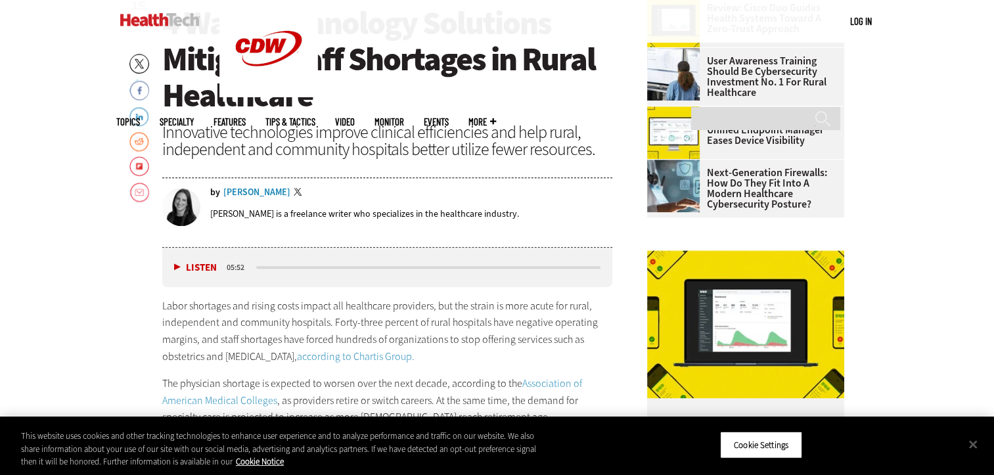
scroll to position [592, 0]
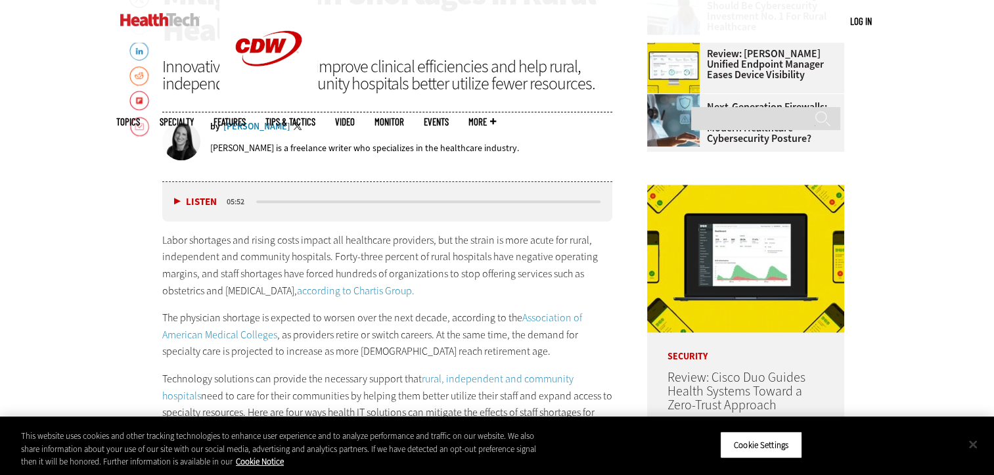
click at [968, 448] on button "Close" at bounding box center [973, 444] width 29 height 29
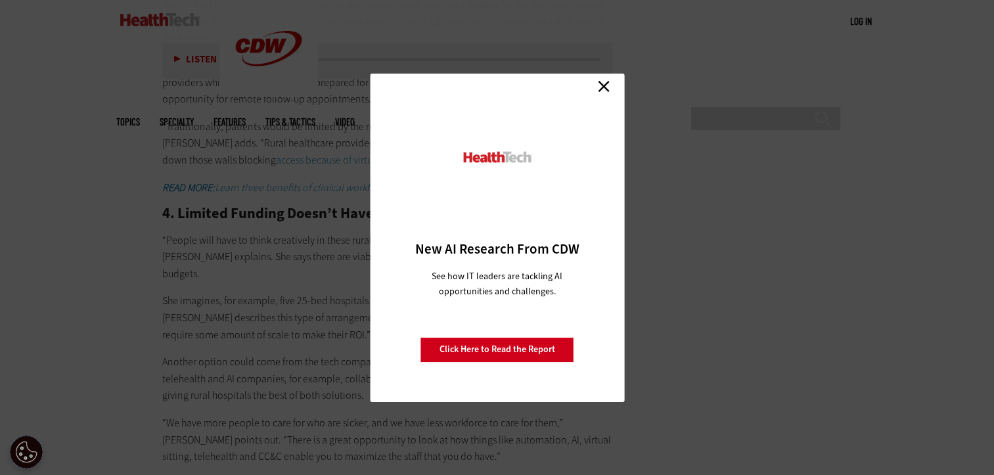
scroll to position [2037, 0]
click at [607, 80] on link "Close" at bounding box center [604, 87] width 20 height 20
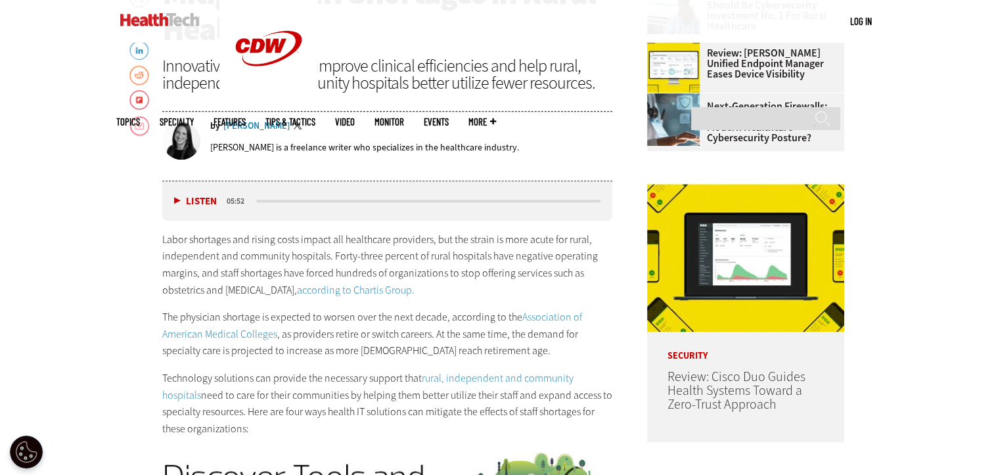
scroll to position [657, 0]
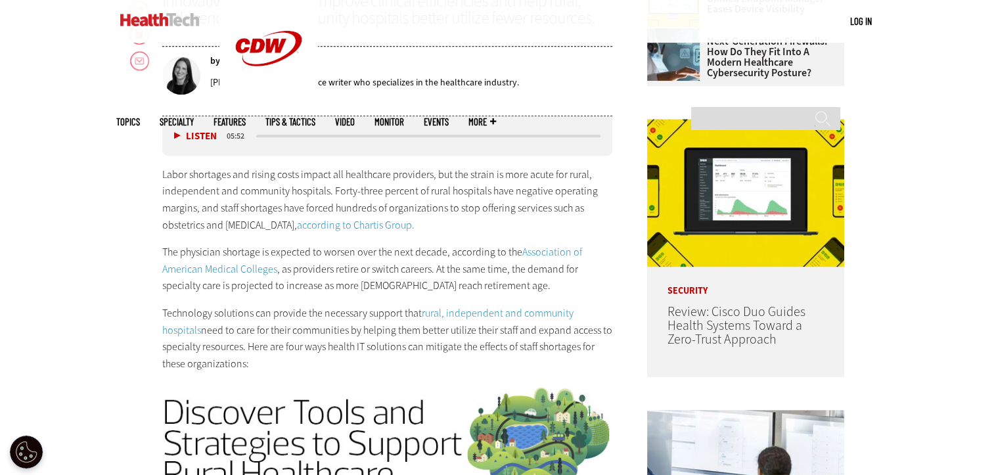
click at [551, 255] on link "Association of American Medical Colleges" at bounding box center [372, 260] width 420 height 31
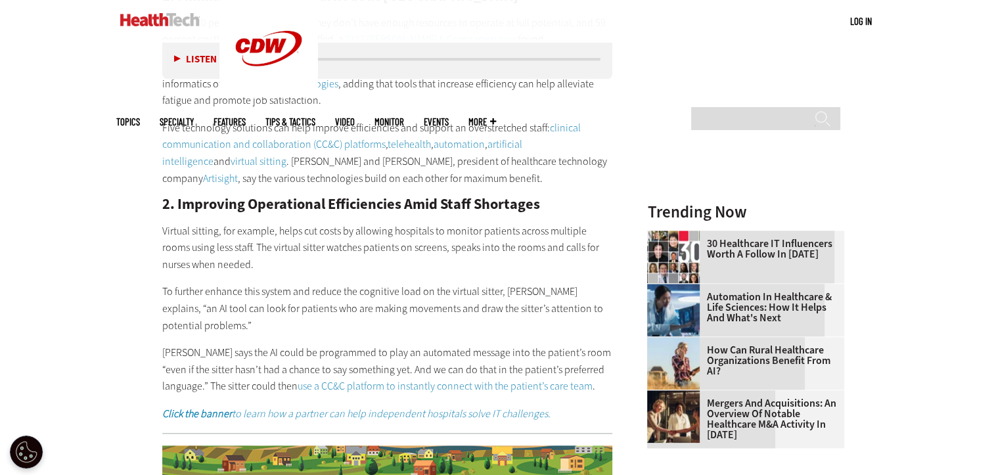
scroll to position [1314, 0]
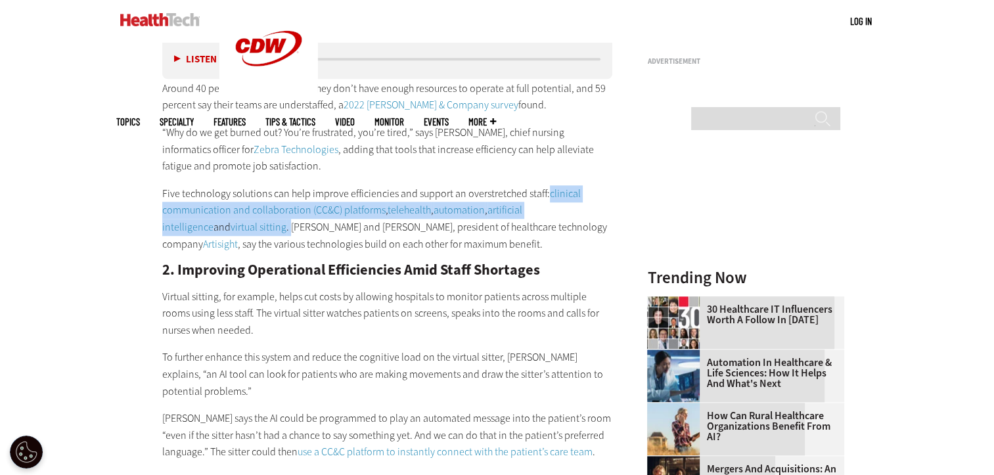
drag, startPoint x: 546, startPoint y: 194, endPoint x: 222, endPoint y: 229, distance: 326.0
click at [222, 229] on p "Five technology solutions can help improve efficiencies and support an overstre…" at bounding box center [387, 218] width 451 height 67
drag, startPoint x: 222, startPoint y: 229, endPoint x: 191, endPoint y: 221, distance: 32.5
copy p "clinical communication and collaboration (CC&C) platforms , telehealth , automa…"
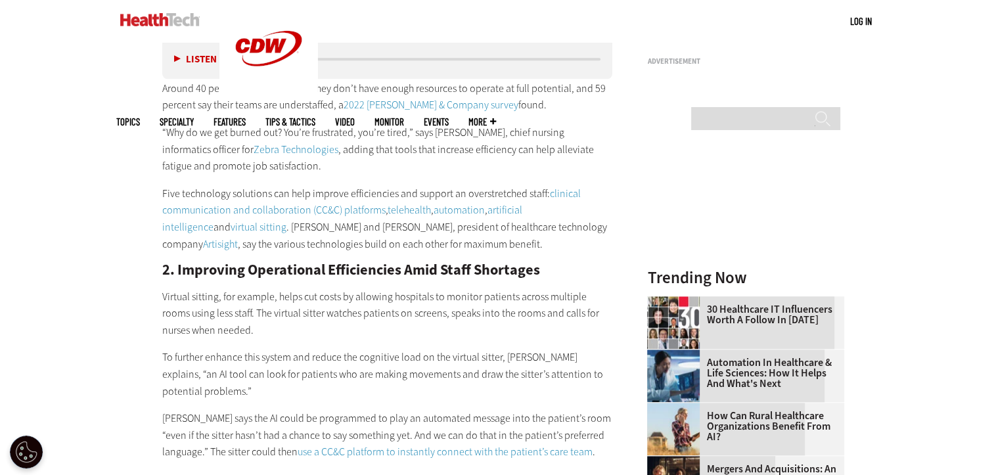
click at [594, 268] on h2 "2. Improving Operational Efficiencies Amid Staff Shortages" at bounding box center [387, 270] width 451 height 14
click at [292, 210] on link "clinical communication and collaboration (CC&C) platforms" at bounding box center [371, 202] width 419 height 31
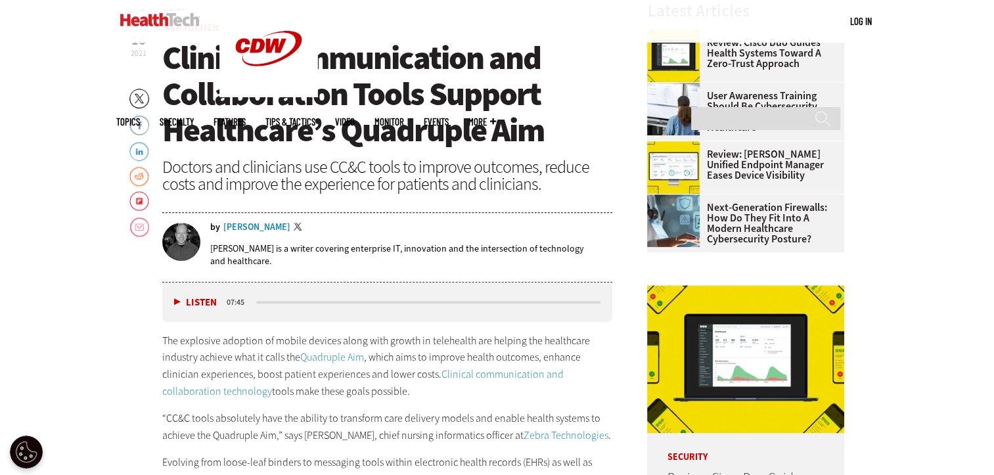
scroll to position [460, 0]
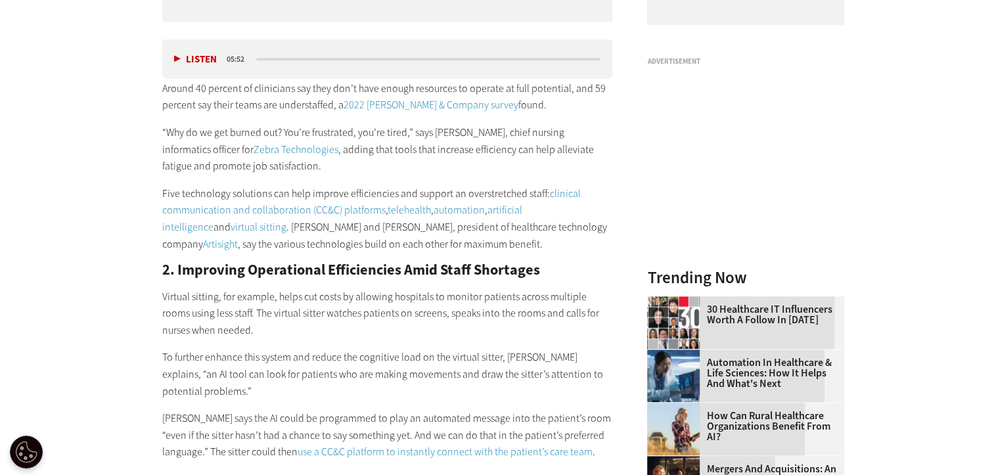
click at [241, 209] on link "clinical communication and collaboration (CC&C) platforms" at bounding box center [371, 202] width 419 height 31
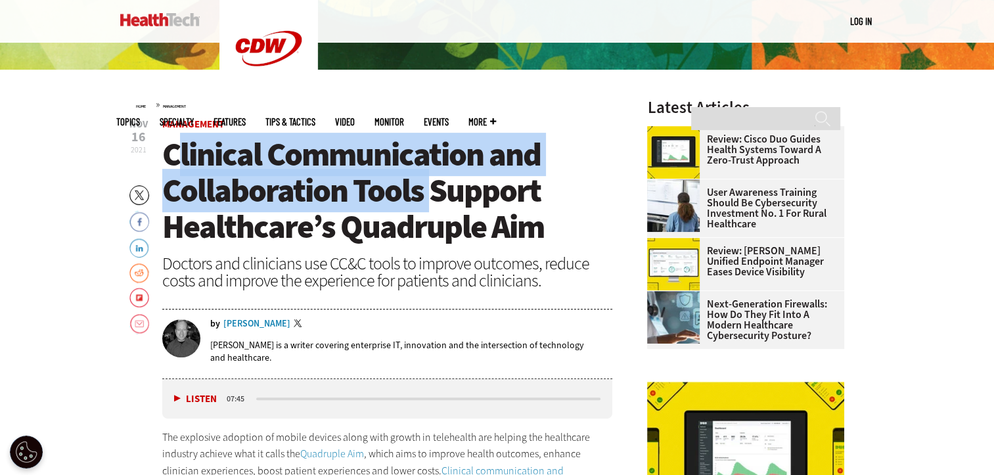
drag, startPoint x: 172, startPoint y: 154, endPoint x: 432, endPoint y: 178, distance: 262.1
click at [432, 178] on span "Clinical Communication and Collaboration Tools Support Healthcare’s Quadruple A…" at bounding box center [353, 191] width 382 height 116
drag, startPoint x: 432, startPoint y: 178, endPoint x: 368, endPoint y: 172, distance: 64.7
copy span "linical Communication and Collaboration Tools"
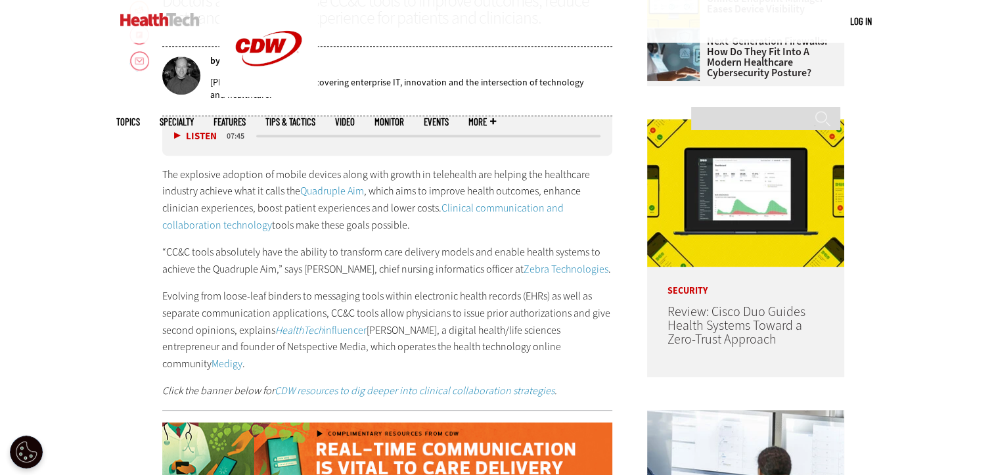
scroll to position [657, 0]
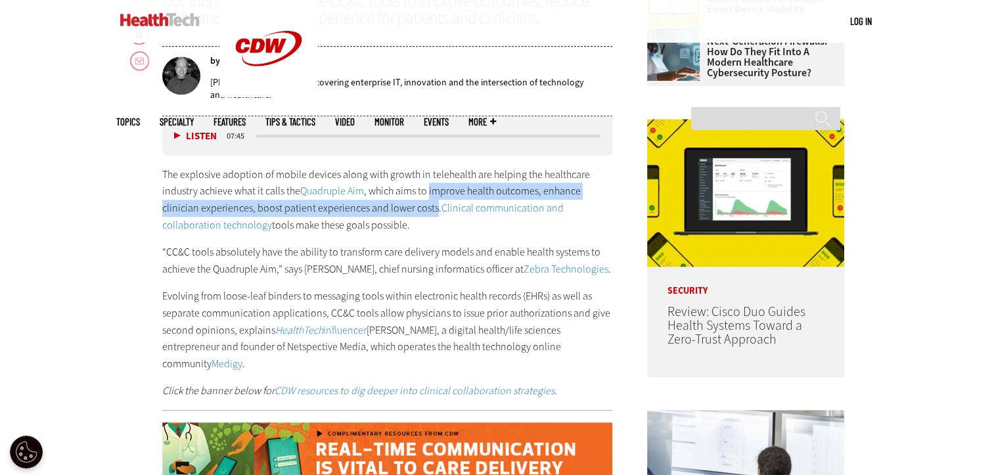
drag, startPoint x: 432, startPoint y: 191, endPoint x: 432, endPoint y: 210, distance: 19.7
click at [432, 210] on p "The explosive adoption of mobile devices along with growth in telehealth are he…" at bounding box center [387, 199] width 451 height 67
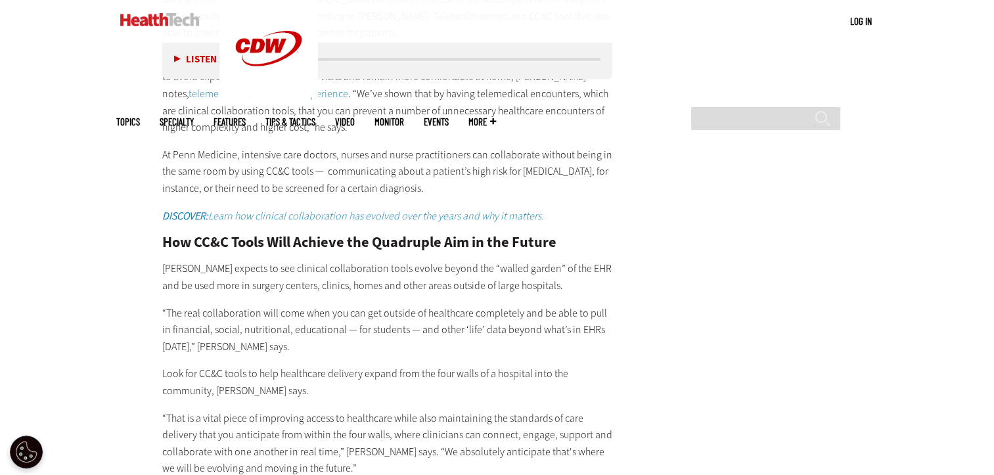
scroll to position [2300, 0]
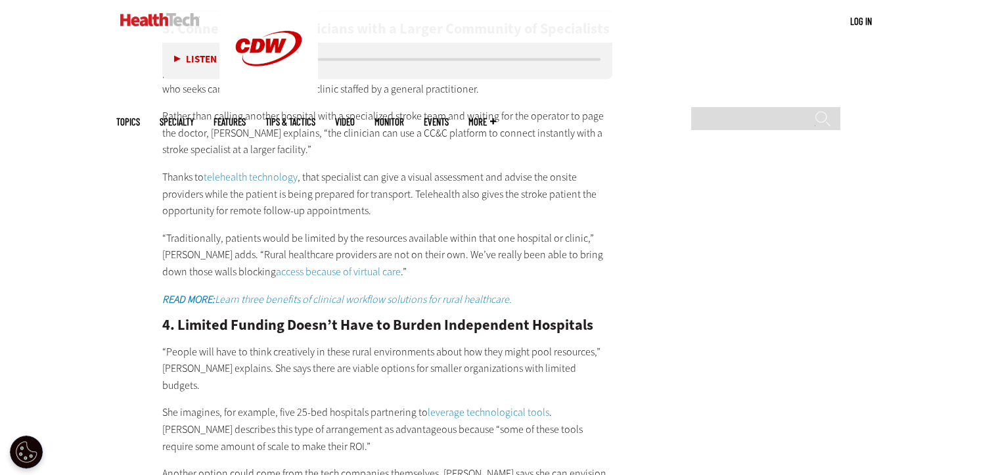
scroll to position [1840, 0]
